Goal: Transaction & Acquisition: Purchase product/service

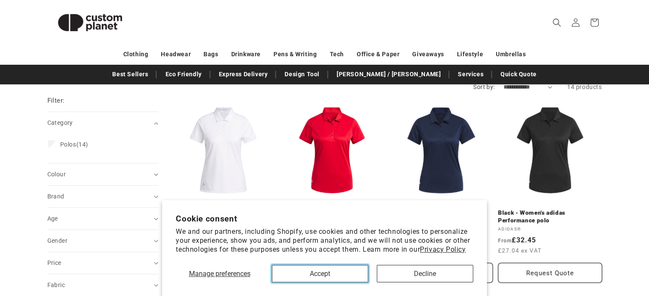
click at [293, 274] on button "Accept" at bounding box center [320, 273] width 96 height 17
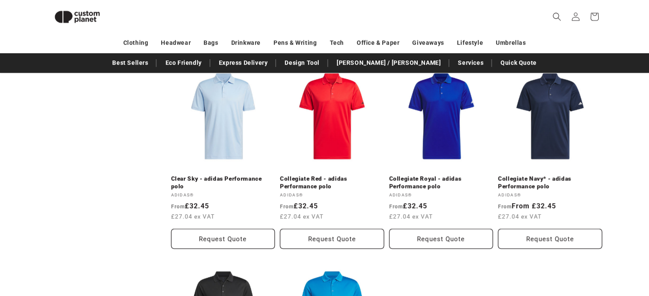
scroll to position [510, 0]
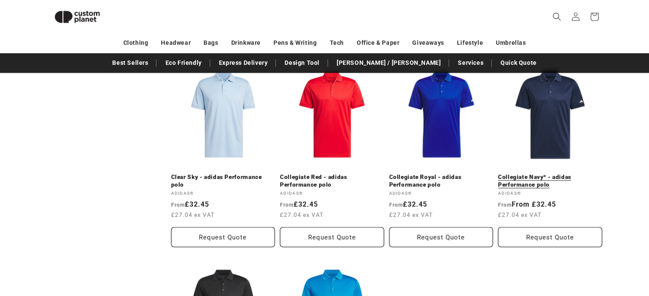
click at [510, 174] on link "Collegiate Navy* - adidas Performance polo" at bounding box center [550, 181] width 104 height 15
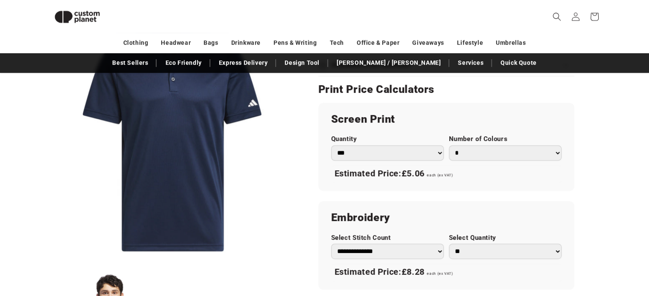
scroll to position [460, 0]
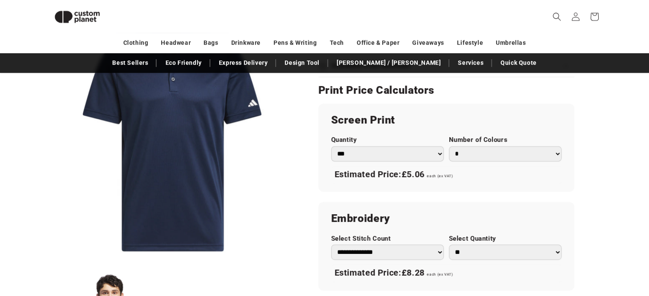
click at [426, 150] on select "*** *** *** **** **** **** ***** *****" at bounding box center [387, 153] width 113 height 15
click at [307, 167] on div "adidas® Collegiate Navy* - adidas Performance polo Collegiate Navy* - adidas Pe…" at bounding box center [449, 79] width 305 height 837
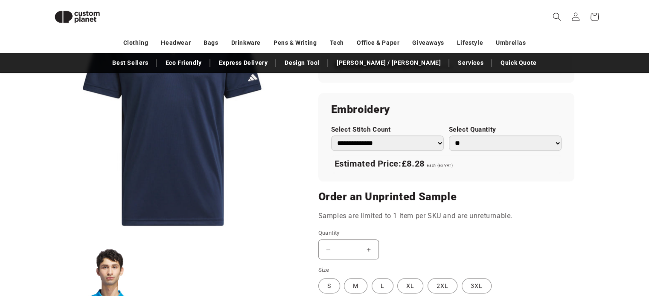
click at [438, 142] on select "**********" at bounding box center [387, 143] width 113 height 15
click at [47, 237] on button "Open media 1 in modal" at bounding box center [47, 237] width 0 height 0
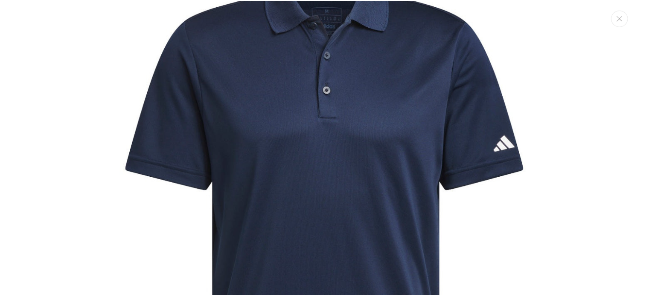
scroll to position [68, 0]
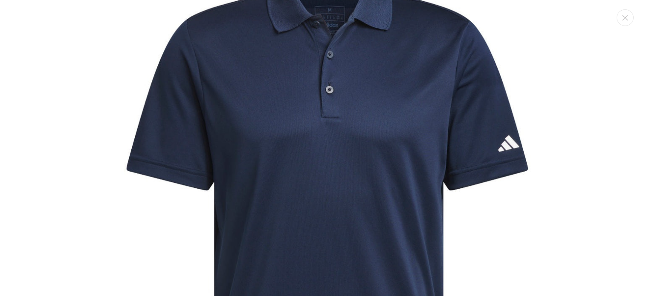
click at [474, 206] on img "Media gallery" at bounding box center [327, 220] width 561 height 561
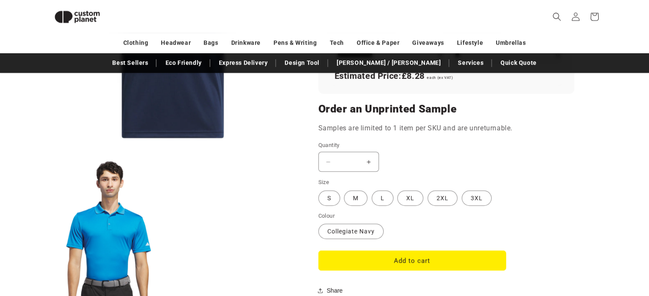
scroll to position [657, 0]
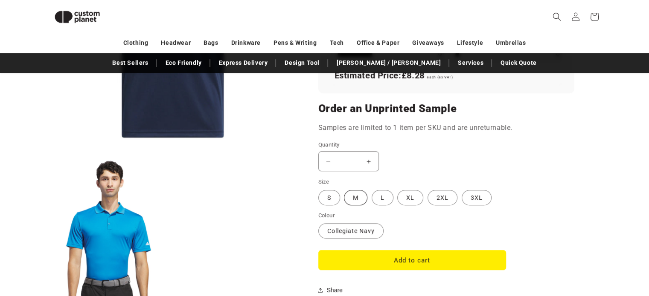
click at [360, 199] on label "M Variant sold out or unavailable" at bounding box center [355, 197] width 23 height 15
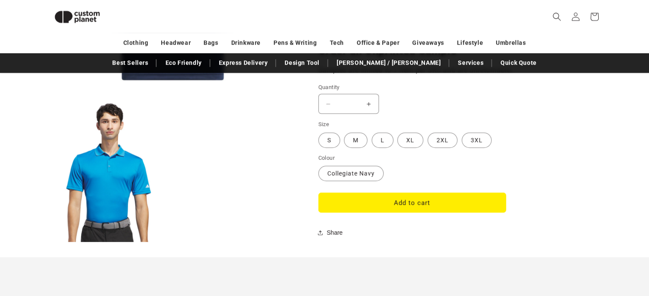
scroll to position [715, 0]
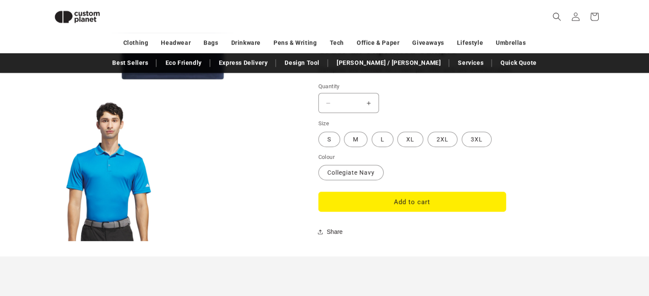
click at [360, 199] on button "Add to cart" at bounding box center [412, 202] width 188 height 20
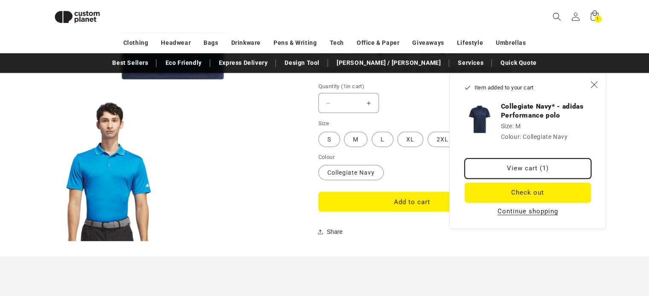
click at [516, 167] on link "View cart (1)" at bounding box center [527, 169] width 126 height 20
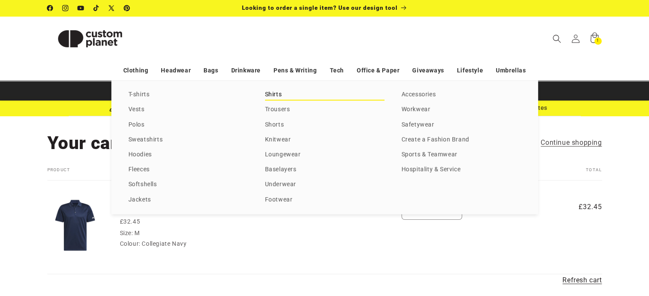
click at [267, 96] on link "Shirts" at bounding box center [324, 95] width 119 height 12
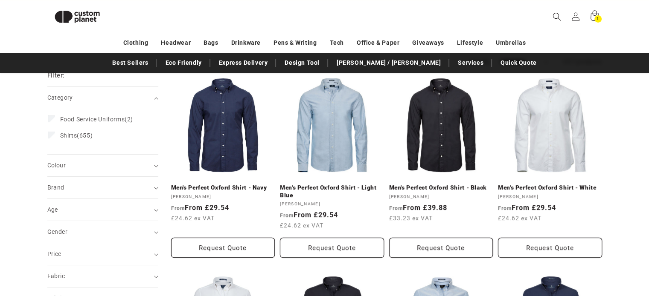
scroll to position [101, 0]
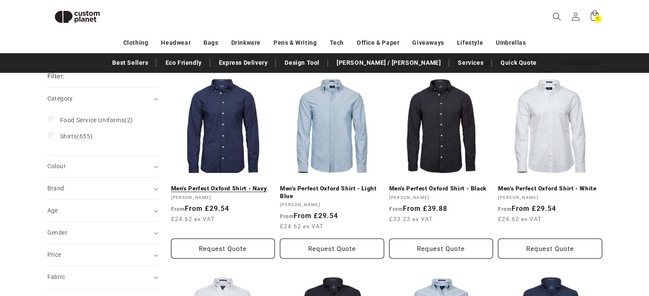
click at [237, 188] on link "Men's Perfect Oxford Shirt - Navy" at bounding box center [223, 189] width 104 height 8
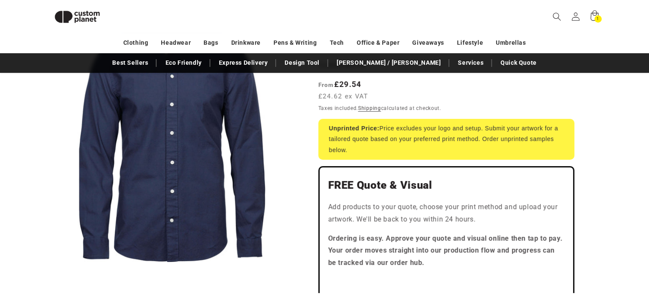
scroll to position [138, 0]
